Goal: Information Seeking & Learning: Find specific fact

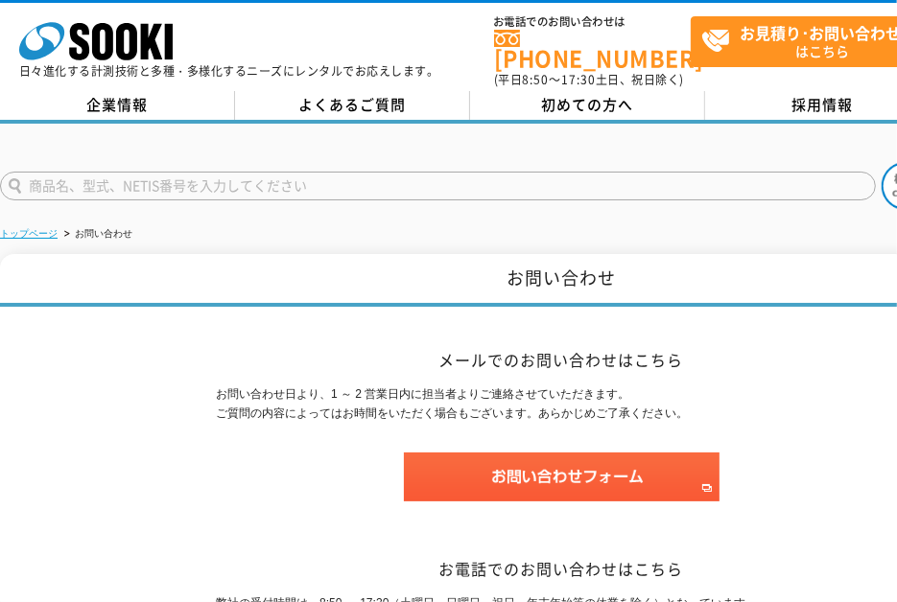
click at [24, 228] on link "トップページ" at bounding box center [29, 233] width 58 height 11
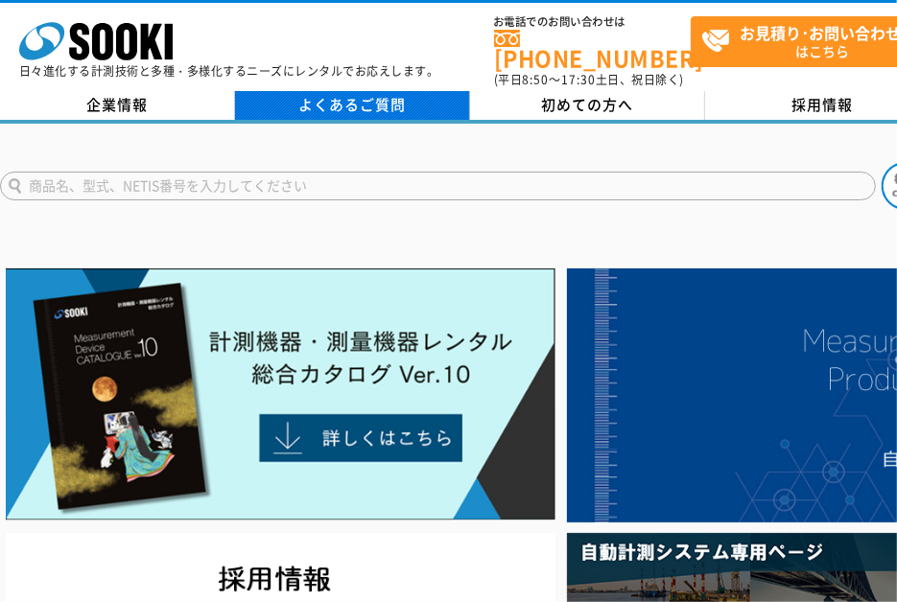
click at [370, 91] on link "よくあるご質問" at bounding box center [352, 105] width 235 height 29
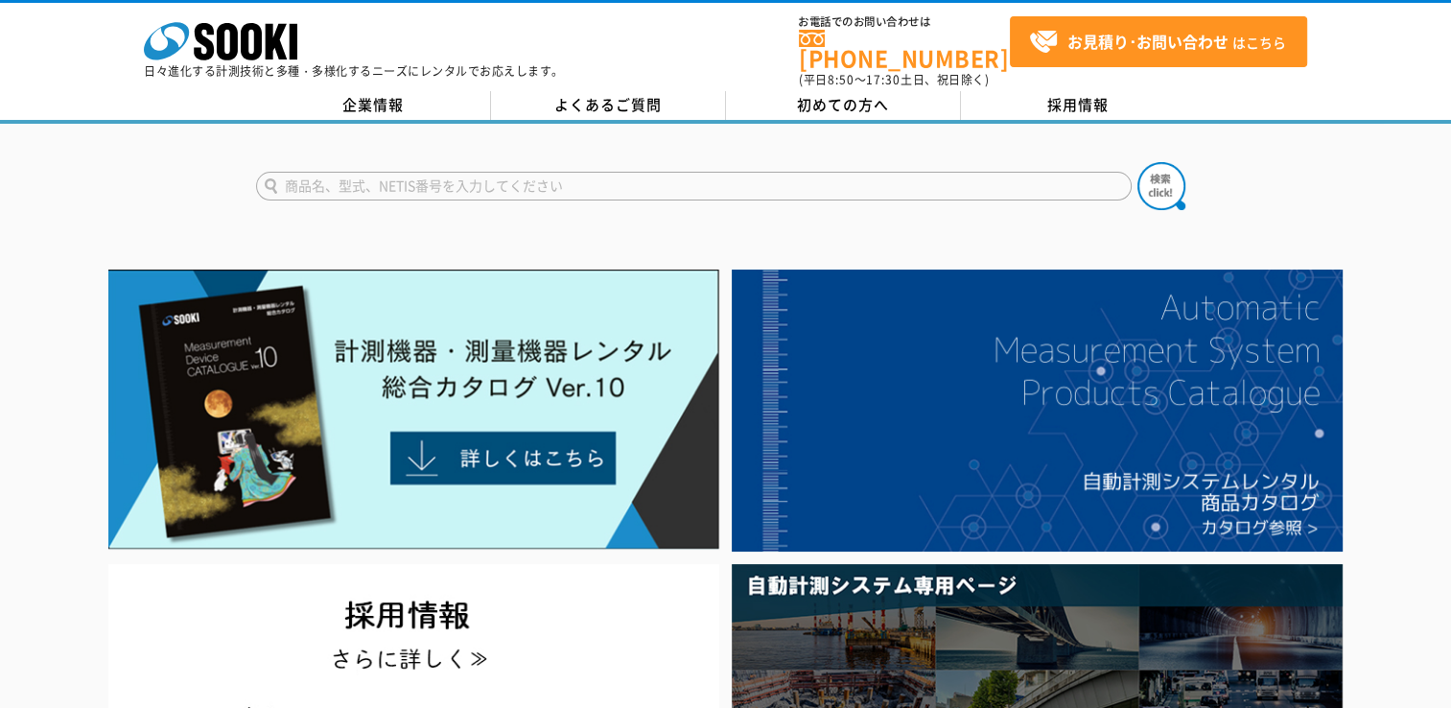
click at [341, 175] on input "text" at bounding box center [694, 186] width 876 height 29
type input "返送先"
click at [896, 162] on button at bounding box center [1162, 186] width 48 height 48
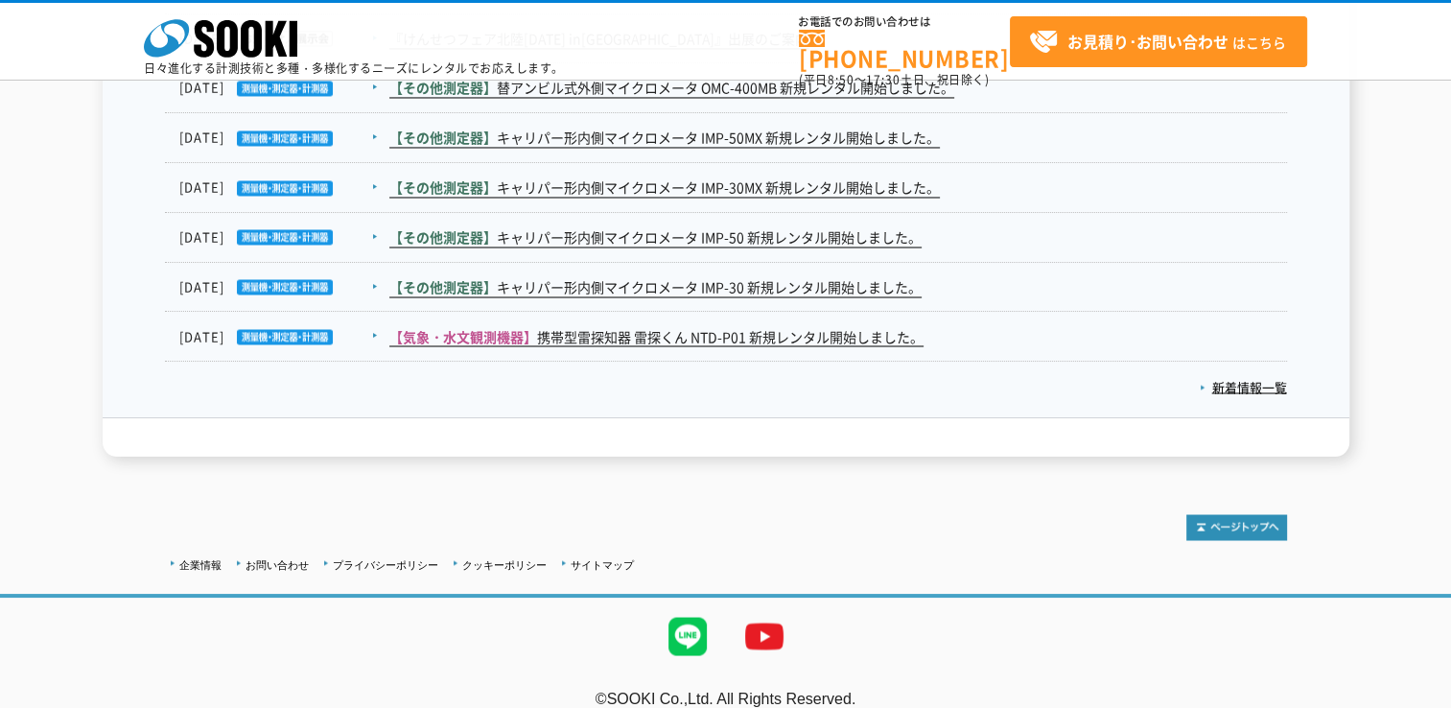
scroll to position [3311, 0]
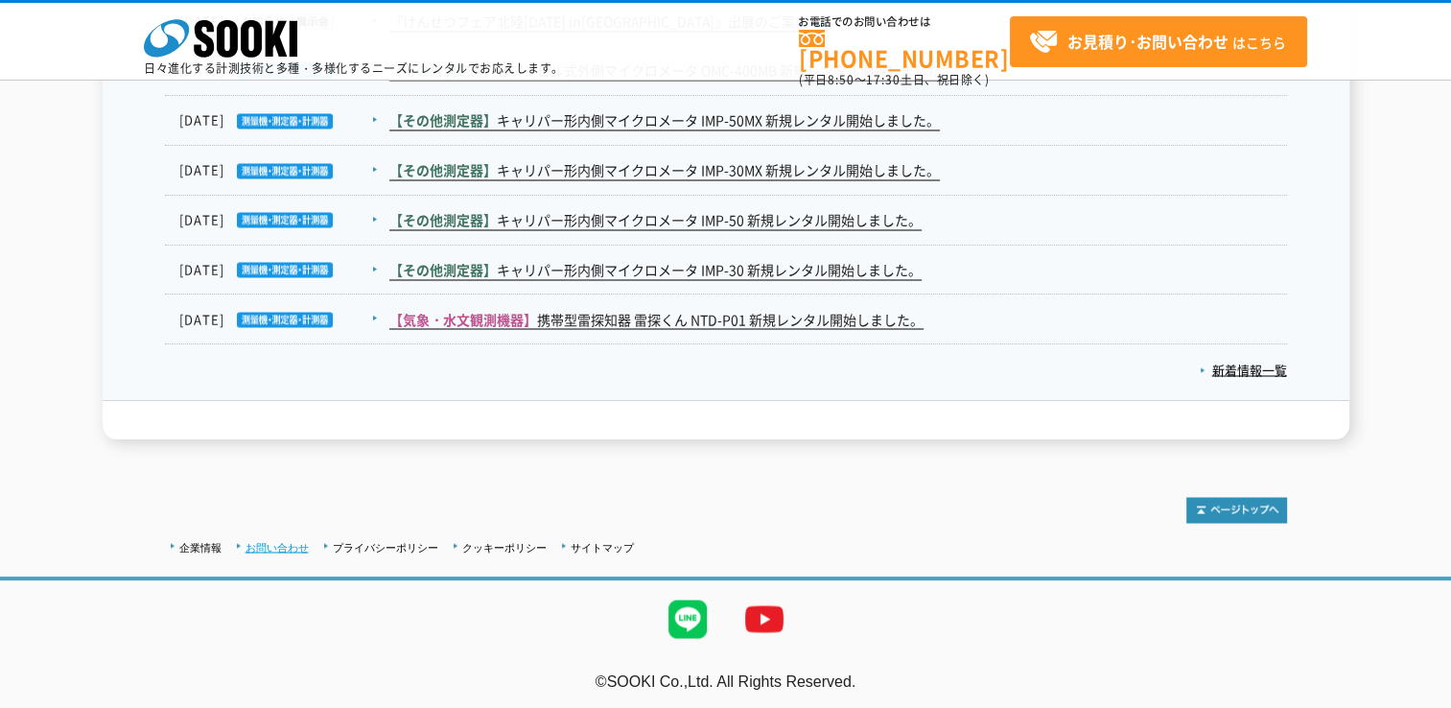
click at [294, 541] on link "お問い合わせ" at bounding box center [277, 547] width 63 height 12
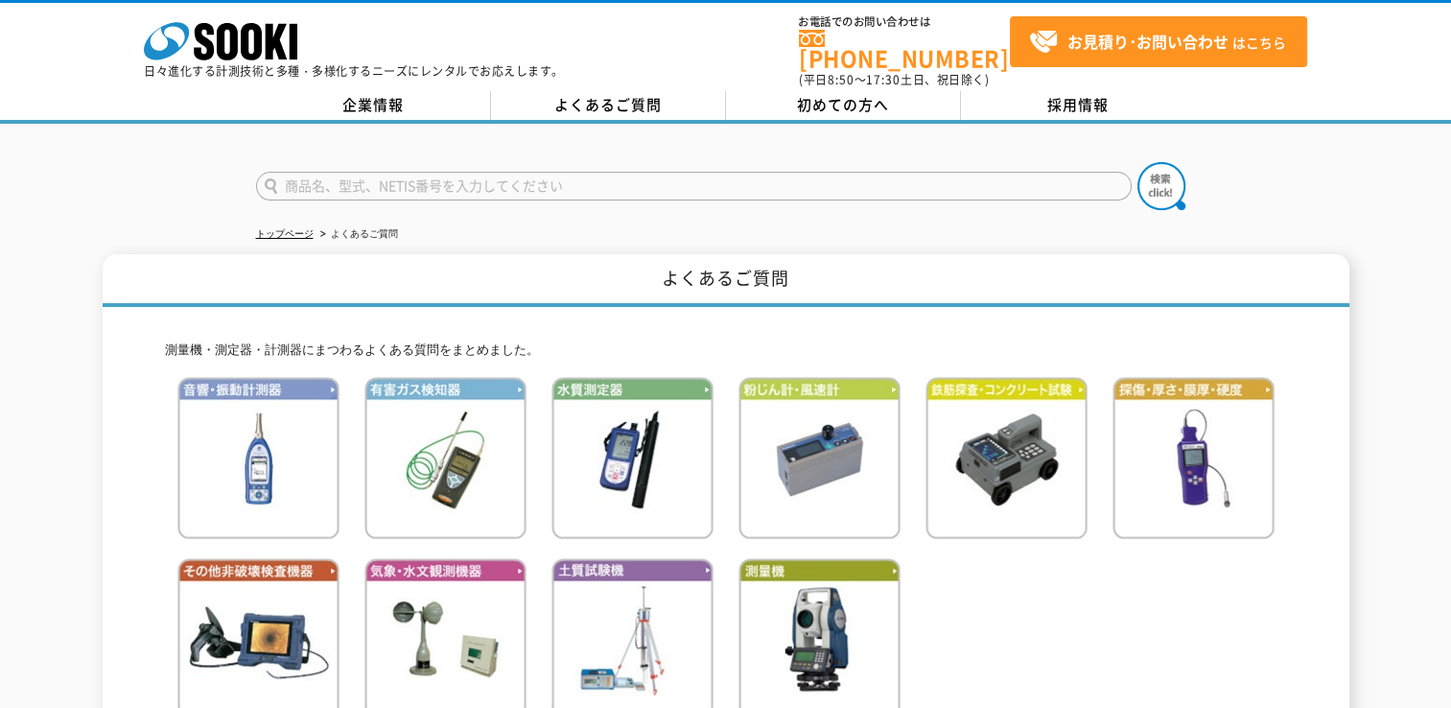
click at [427, 175] on input "text" at bounding box center [694, 186] width 876 height 29
type input "返送先"
click at [896, 162] on button at bounding box center [1162, 186] width 48 height 48
